Goal: Information Seeking & Learning: Learn about a topic

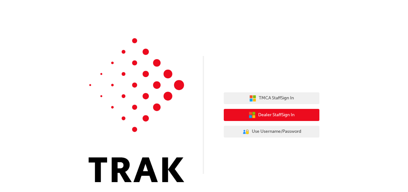
click at [231, 117] on button "Dealer Staff Sign In" at bounding box center [272, 115] width 96 height 12
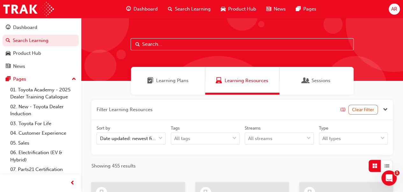
click at [169, 79] on span "Learning Plans" at bounding box center [172, 80] width 33 height 7
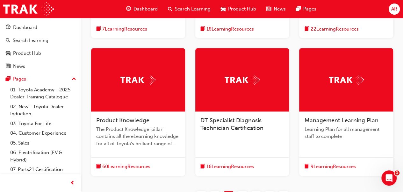
scroll to position [226, 0]
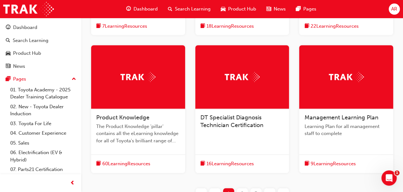
click at [108, 166] on span "60 Learning Resources" at bounding box center [126, 163] width 48 height 7
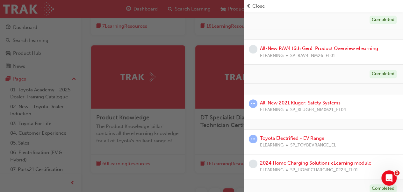
scroll to position [149, 0]
click at [293, 138] on link "Toyota Electrified - EV Range" at bounding box center [292, 139] width 64 height 6
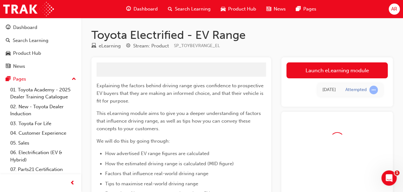
click at [334, 68] on link "Launch eLearning module" at bounding box center [337, 71] width 101 height 16
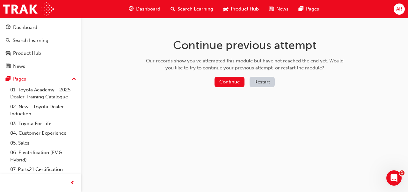
click at [242, 86] on button "Continue" at bounding box center [230, 82] width 30 height 11
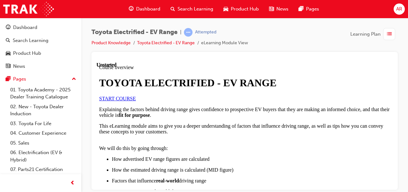
scroll to position [22, 0]
click at [133, 101] on span "START COURSE" at bounding box center [117, 98] width 37 height 5
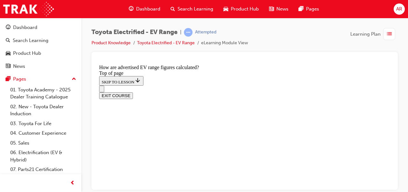
scroll to position [452, 0]
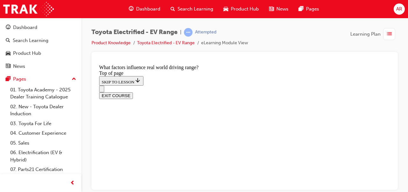
drag, startPoint x: 357, startPoint y: 168, endPoint x: 371, endPoint y: 163, distance: 15.3
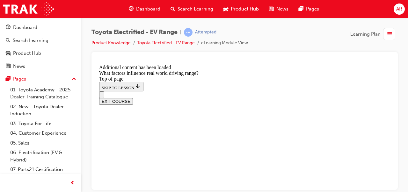
scroll to position [847, 0]
drag, startPoint x: 263, startPoint y: 100, endPoint x: 198, endPoint y: 161, distance: 89.6
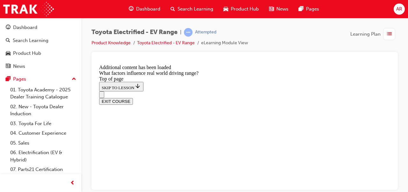
drag, startPoint x: 225, startPoint y: 110, endPoint x: 157, endPoint y: 182, distance: 98.8
drag, startPoint x: 233, startPoint y: 118, endPoint x: 172, endPoint y: 185, distance: 90.5
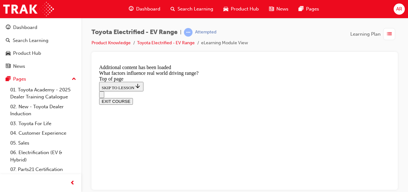
drag, startPoint x: 234, startPoint y: 106, endPoint x: 302, endPoint y: 166, distance: 90.8
drag, startPoint x: 242, startPoint y: 108, endPoint x: 307, endPoint y: 177, distance: 94.3
drag, startPoint x: 235, startPoint y: 100, endPoint x: 310, endPoint y: 172, distance: 103.8
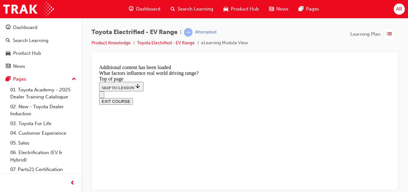
drag, startPoint x: 240, startPoint y: 102, endPoint x: 182, endPoint y: 168, distance: 87.7
drag, startPoint x: 242, startPoint y: 94, endPoint x: 311, endPoint y: 173, distance: 105.4
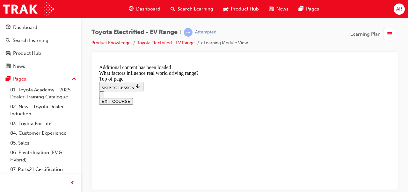
drag, startPoint x: 260, startPoint y: 104, endPoint x: 331, endPoint y: 185, distance: 107.3
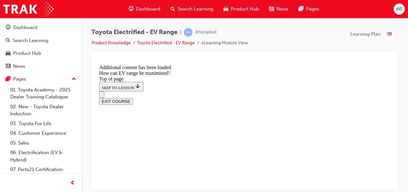
scroll to position [318, 0]
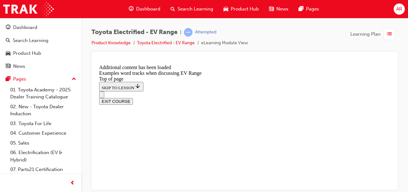
scroll to position [306, 0]
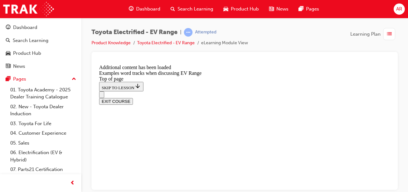
scroll to position [758, 0]
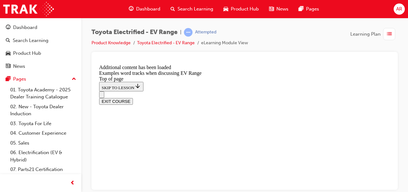
scroll to position [1045, 0]
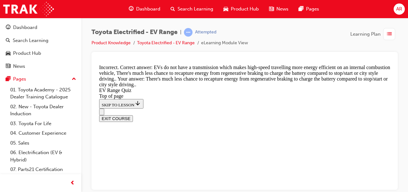
scroll to position [285, 0]
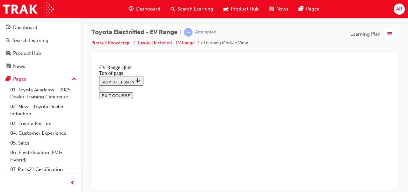
scroll to position [219, 0]
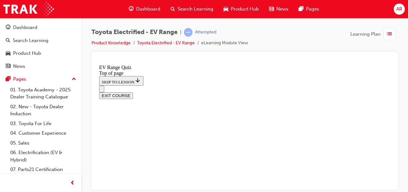
scroll to position [258, 0]
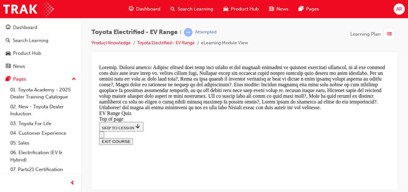
scroll to position [371, 0]
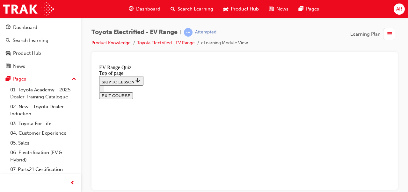
scroll to position [199, 0]
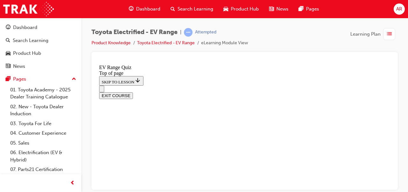
scroll to position [80, 0]
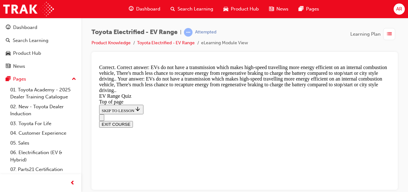
scroll to position [286, 0]
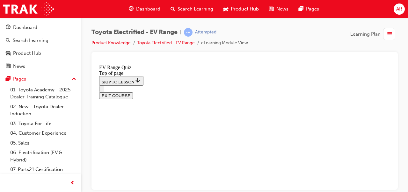
scroll to position [120, 0]
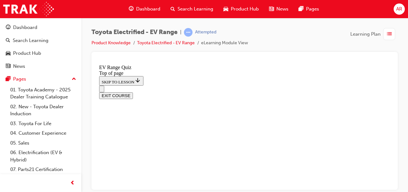
scroll to position [253, 0]
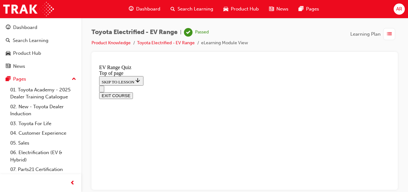
scroll to position [199, 0]
click at [133, 92] on button "EXIT COURSE" at bounding box center [116, 95] width 34 height 7
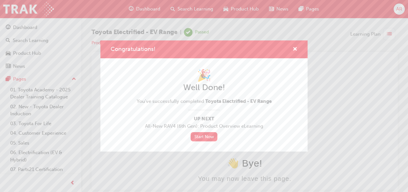
scroll to position [0, 0]
click at [300, 48] on div "Congratulations!" at bounding box center [203, 50] width 207 height 18
click at [298, 48] on div "Congratulations!" at bounding box center [203, 50] width 207 height 18
click at [297, 48] on span "cross-icon" at bounding box center [295, 50] width 5 height 6
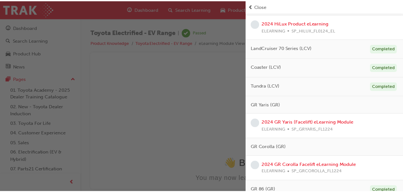
scroll to position [567, 0]
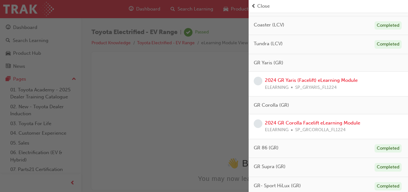
click at [207, 92] on div "button" at bounding box center [124, 96] width 249 height 192
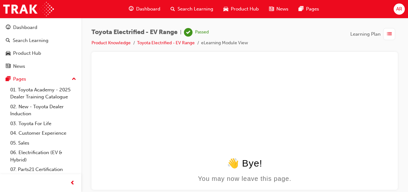
click at [130, 9] on span "guage-icon" at bounding box center [131, 9] width 5 height 8
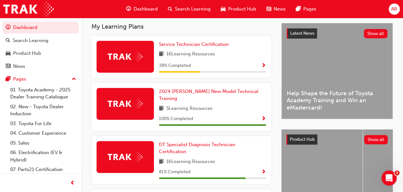
scroll to position [140, 0]
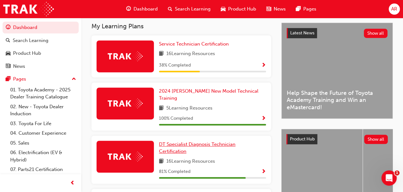
click at [209, 142] on span "DT Specialist Diagnosis Technician Certification" at bounding box center [197, 148] width 77 height 13
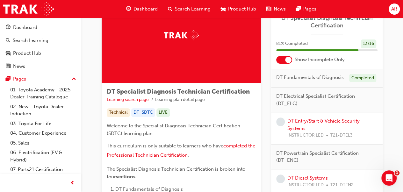
scroll to position [40, 0]
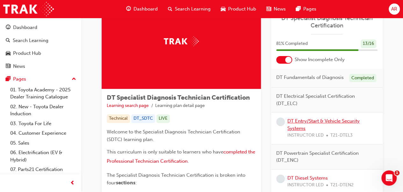
click at [296, 122] on link "DT Entry/Start & Vehicle Security Systems" at bounding box center [324, 124] width 72 height 13
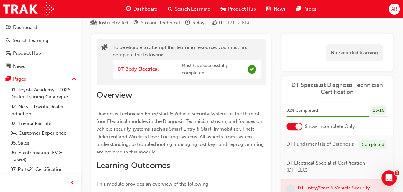
scroll to position [53, 0]
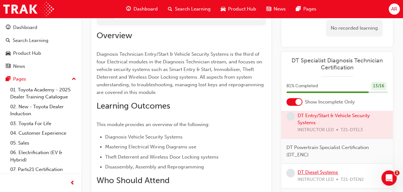
click at [314, 174] on link "DT Diesel Systems" at bounding box center [318, 173] width 41 height 6
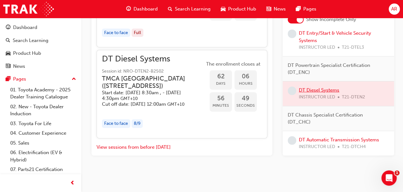
scroll to position [776, 0]
click at [315, 143] on link "DT Automatic Transmission Systems" at bounding box center [339, 140] width 80 height 6
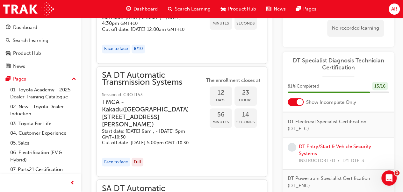
scroll to position [6, 0]
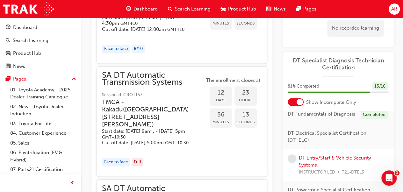
click at [150, 7] on span "Dashboard" at bounding box center [146, 8] width 24 height 7
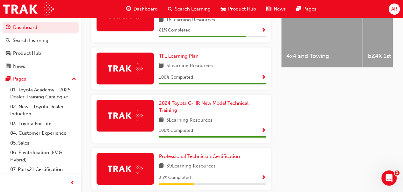
scroll to position [353, 0]
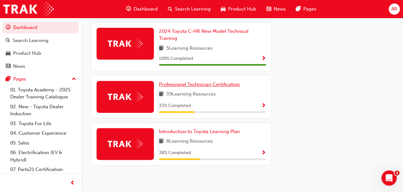
click at [191, 82] on span "Professional Technician Certification" at bounding box center [199, 85] width 81 height 6
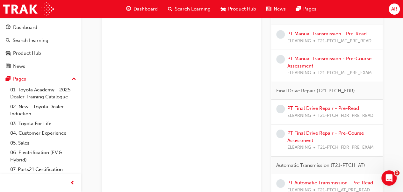
scroll to position [998, 0]
